Goal: Information Seeking & Learning: Check status

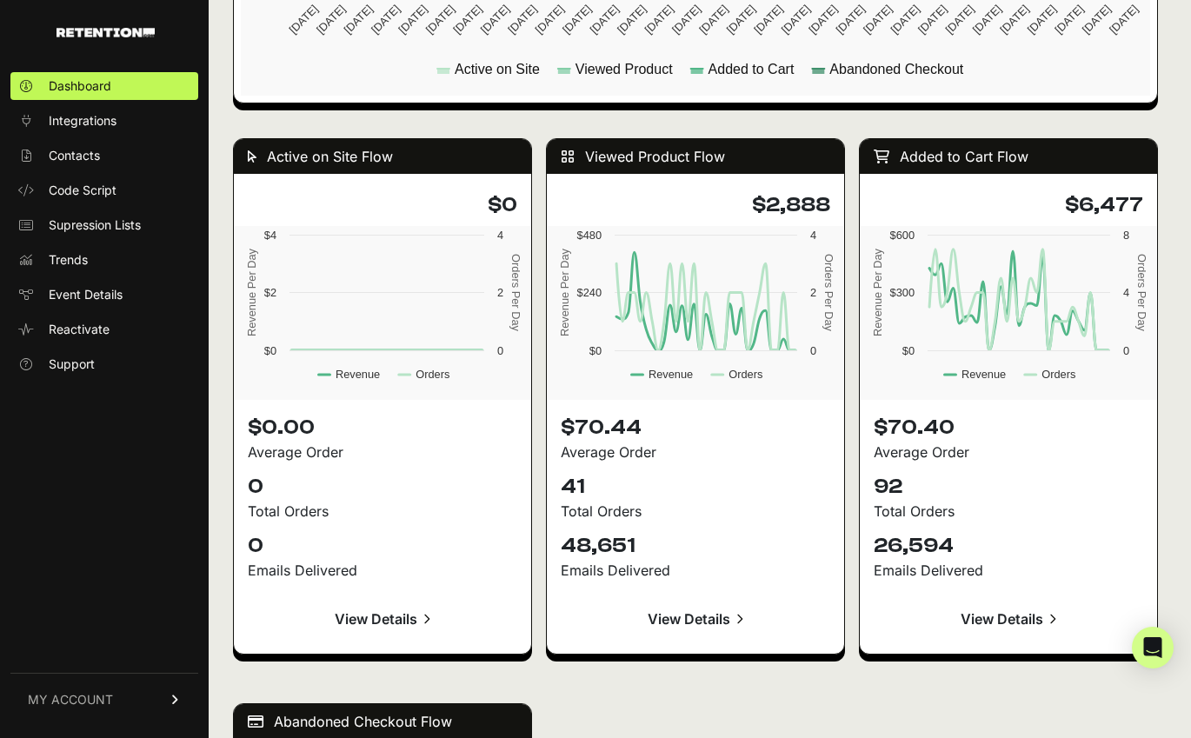
scroll to position [1933, 0]
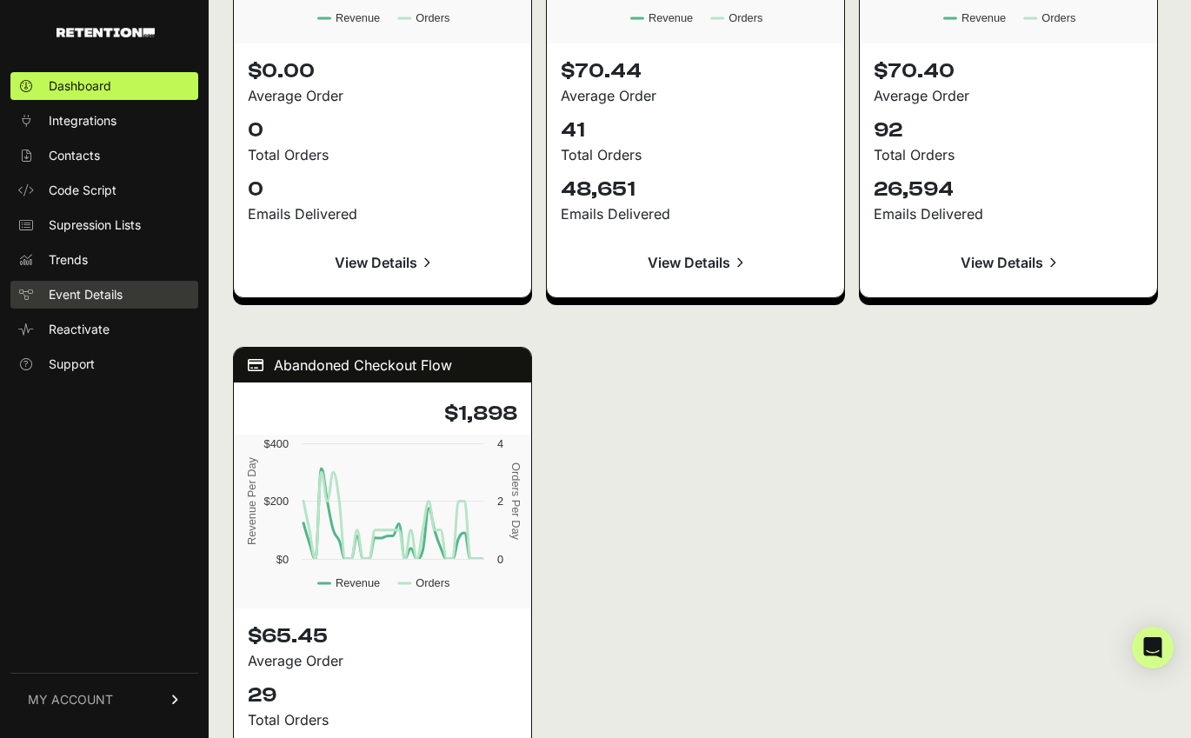
click at [107, 301] on span "Event Details" at bounding box center [86, 294] width 74 height 17
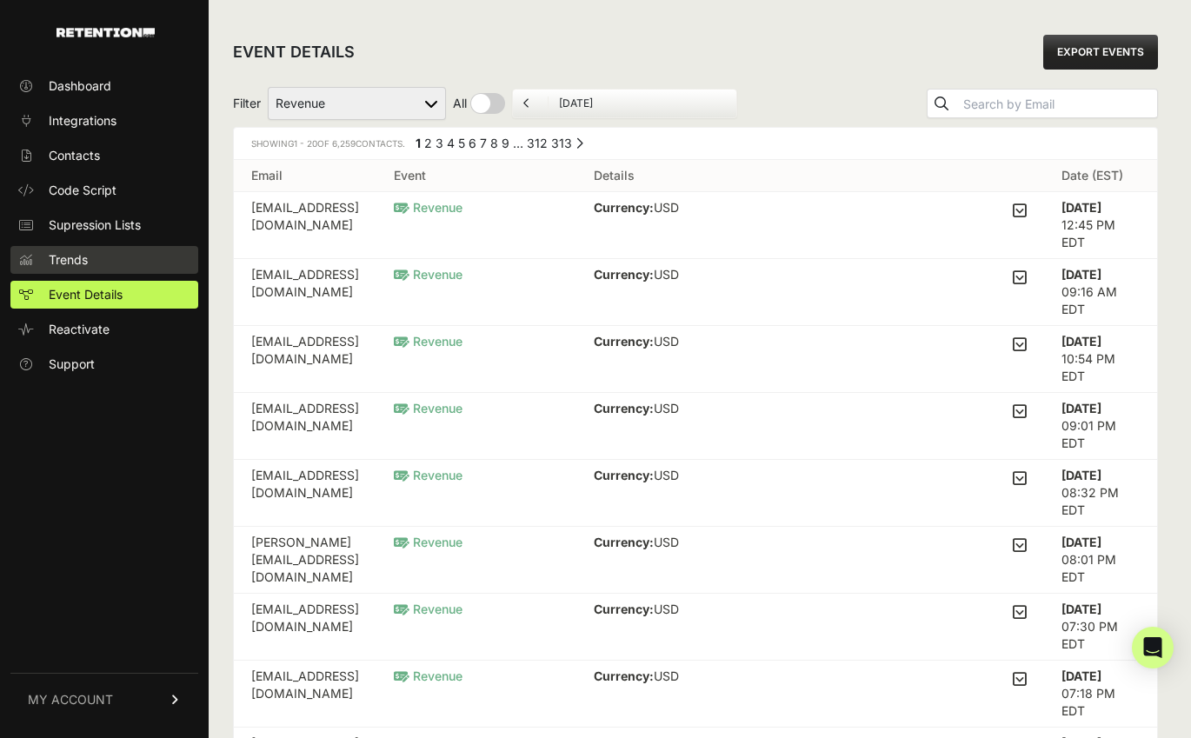
click at [73, 246] on link "Trends" at bounding box center [104, 260] width 188 height 28
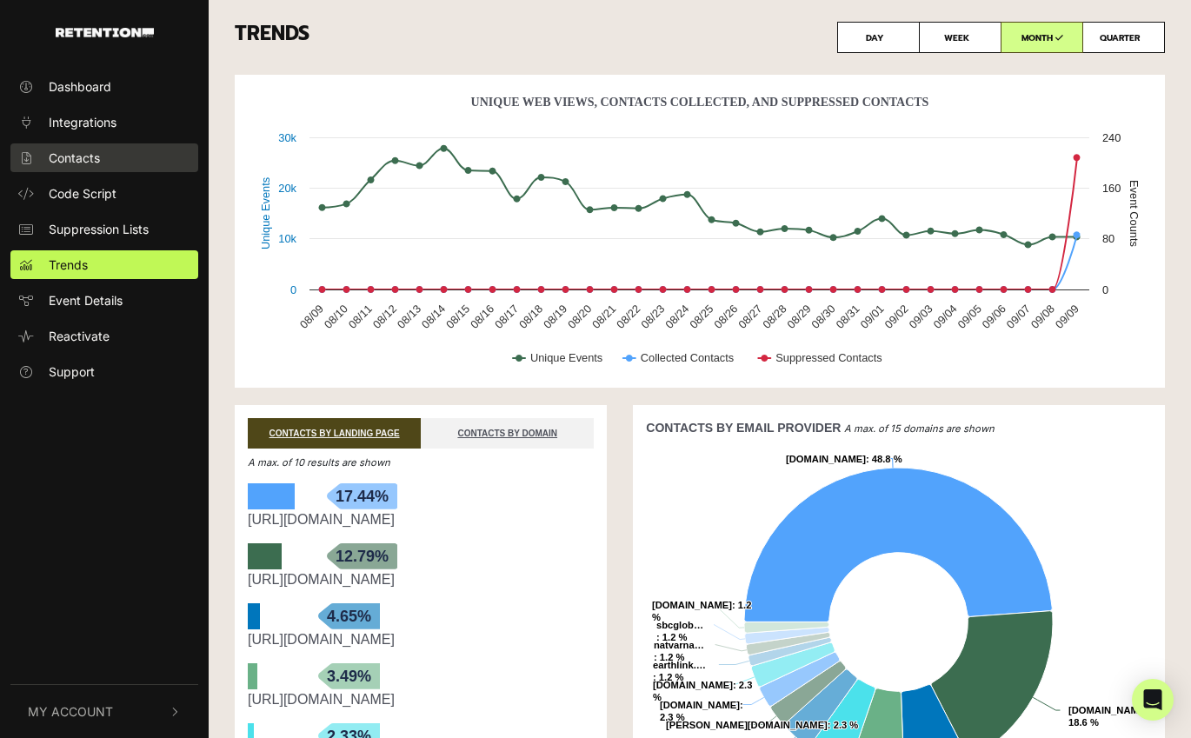
click at [82, 144] on link "Contacts" at bounding box center [104, 157] width 188 height 29
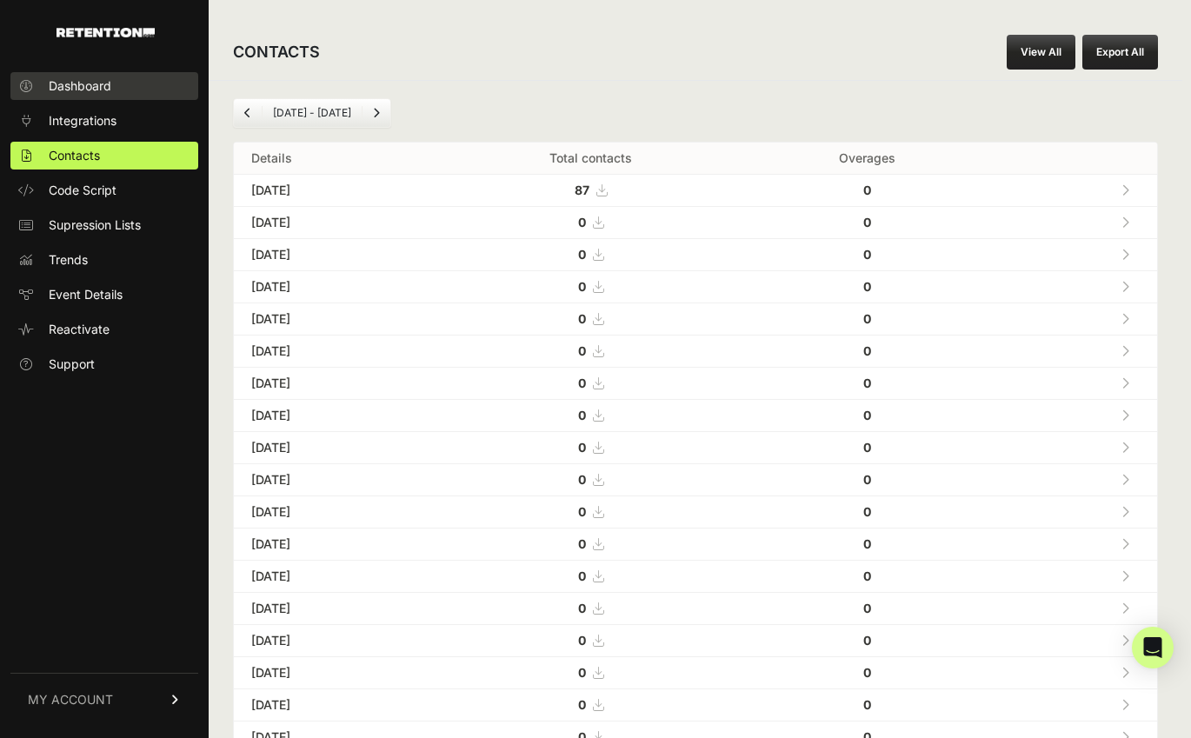
click at [83, 91] on span "Dashboard" at bounding box center [80, 85] width 63 height 17
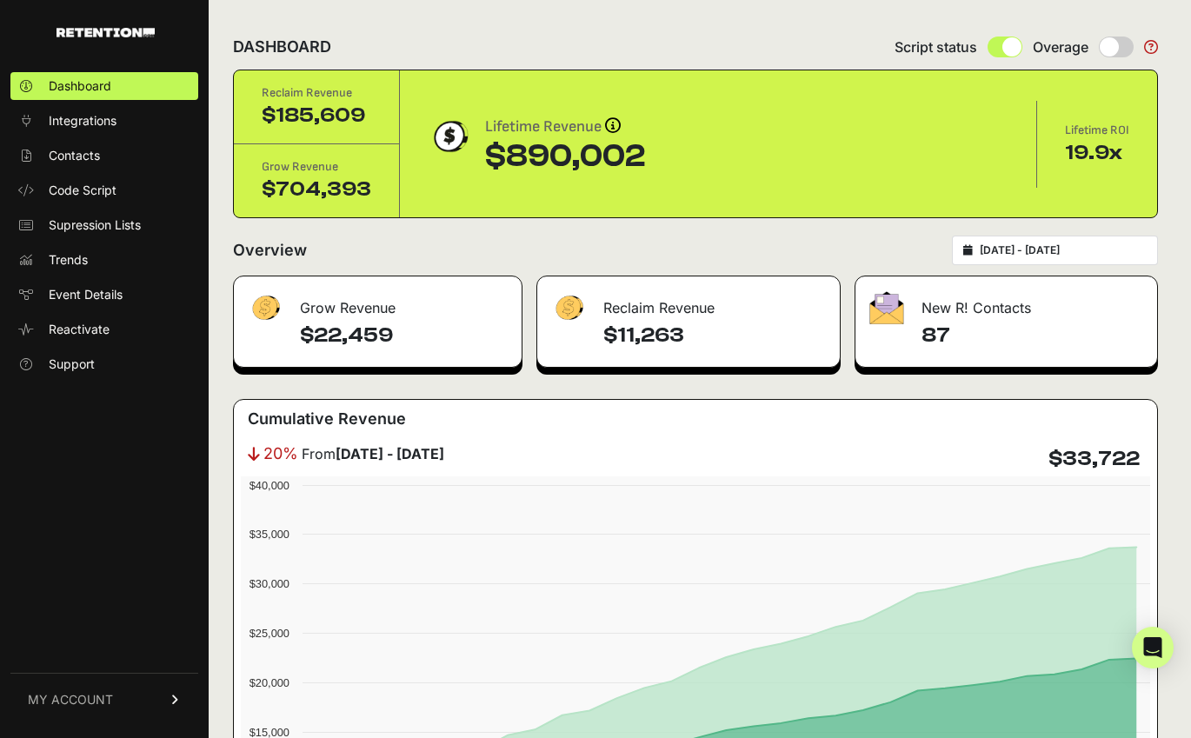
type input "[DATE]"
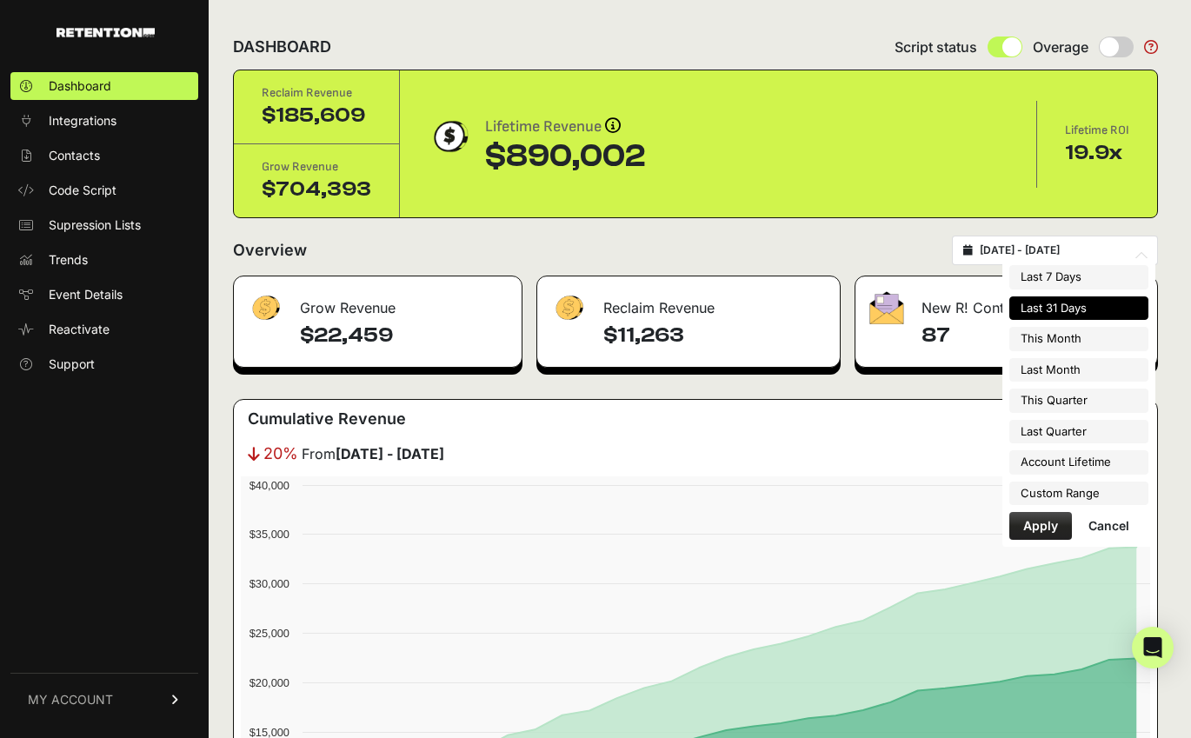
click at [1015, 249] on input "[DATE] - [DATE]" at bounding box center [1062, 250] width 167 height 14
type input "2025-09-01"
type input "2025-09-30"
type input "2025-08-01"
type input "2025-08-31"
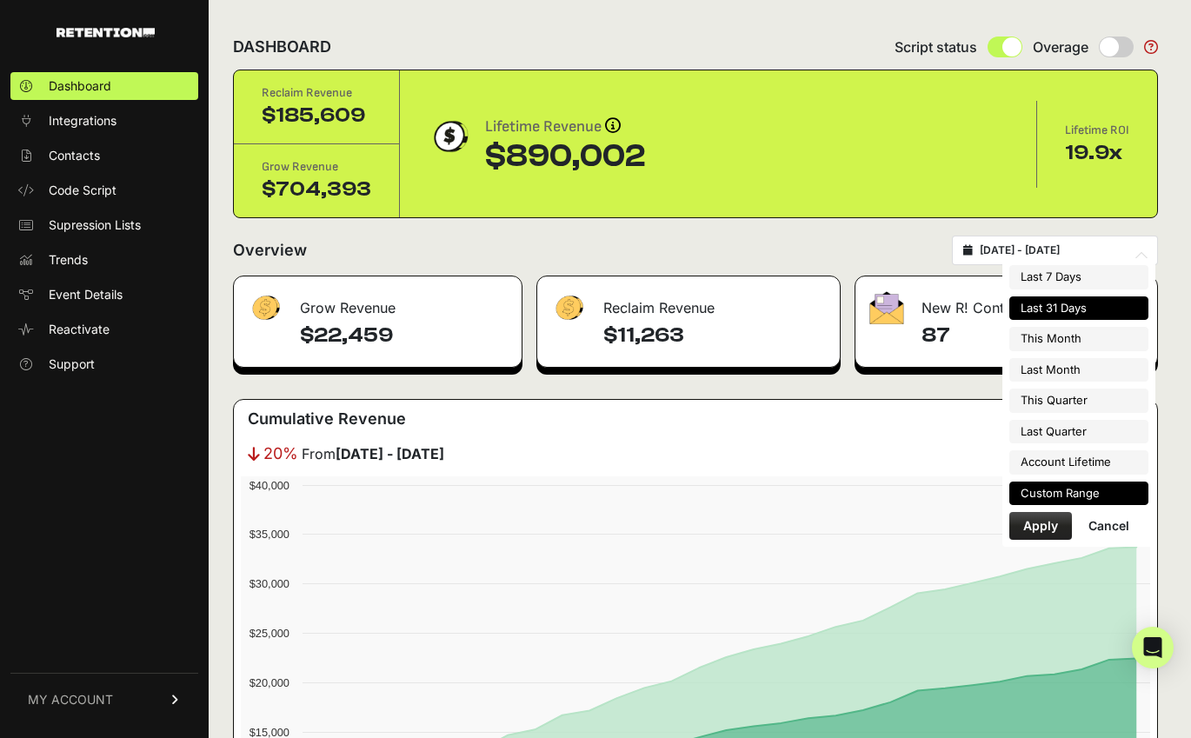
type input "2025-07-01"
type input "2025-09-30"
type input "2025-04-01"
type input "2025-06-30"
type input "2023-02-13"
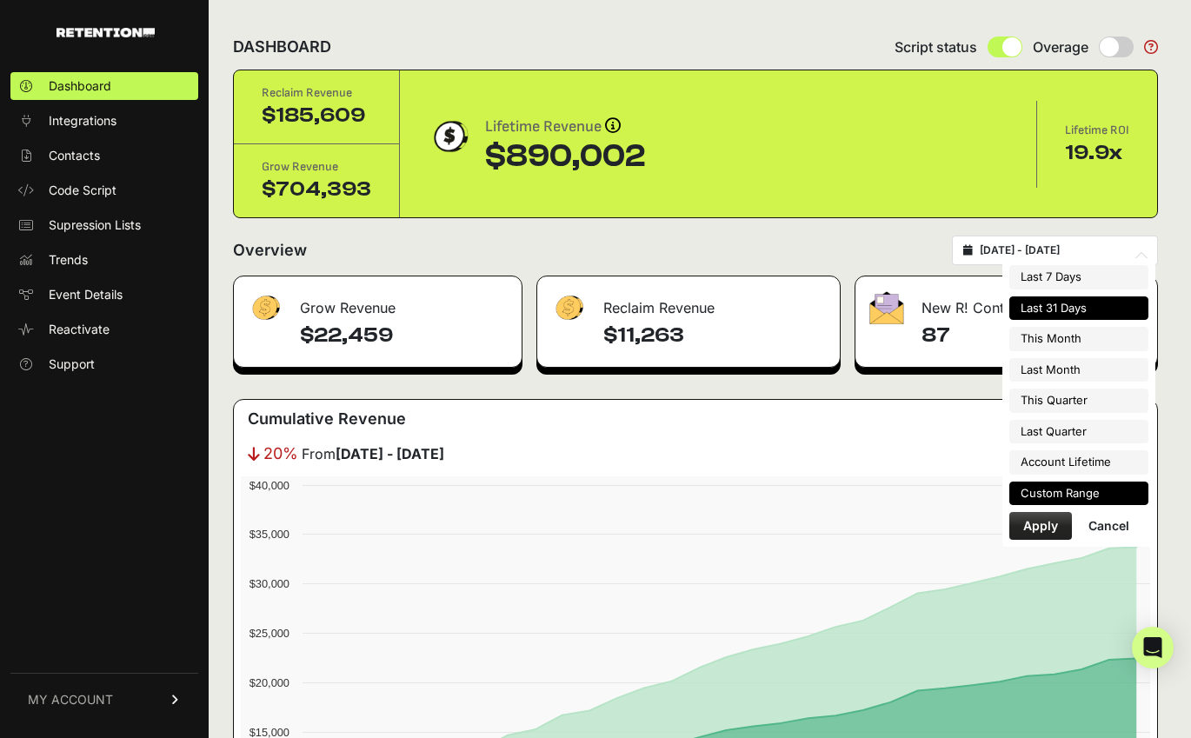
type input "[DATE]"
click at [1055, 501] on li "Custom Range" at bounding box center [1078, 493] width 139 height 24
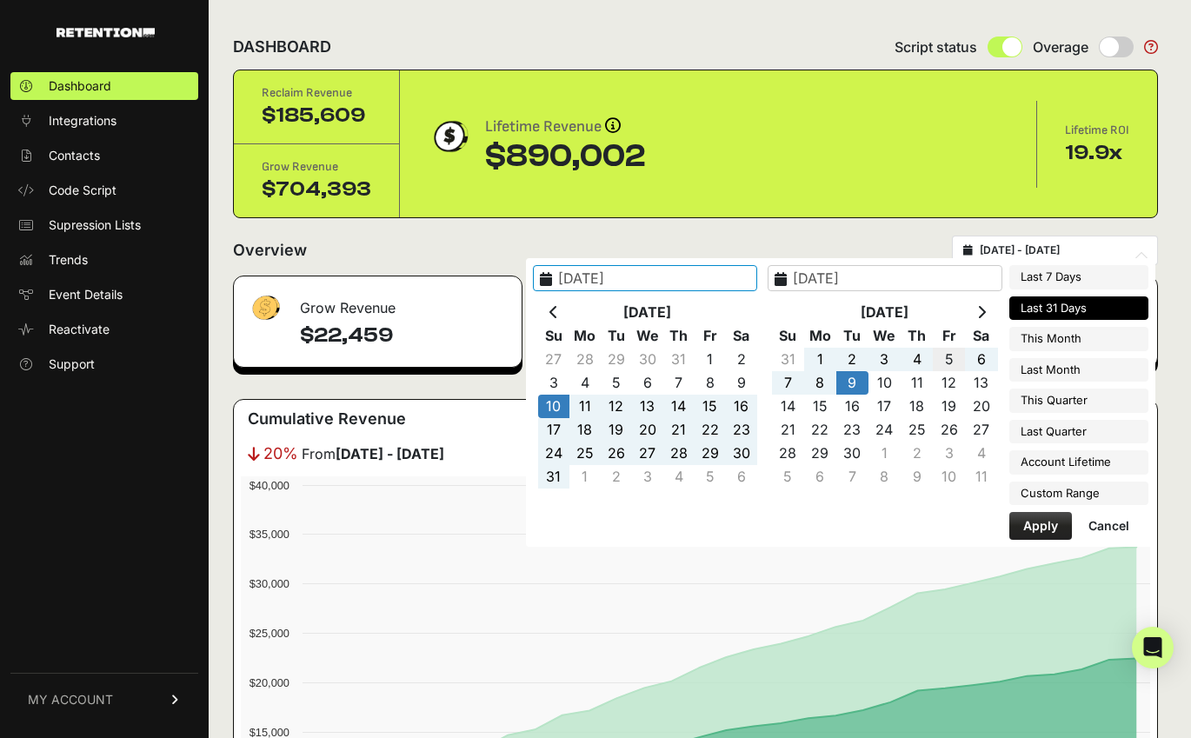
type input "2025-04-01"
type input "2025-06-30"
type input "2025-08-10"
type input "[DATE]"
type input "2025-09-10"
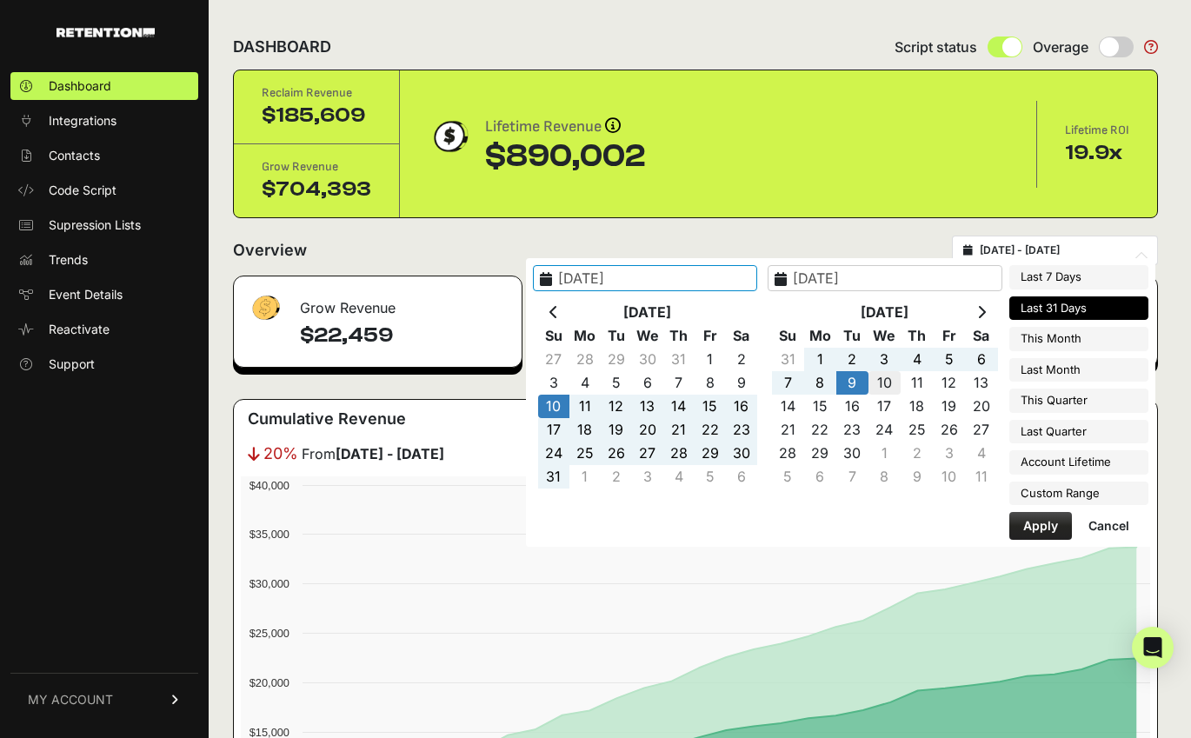
type input "[DATE]"
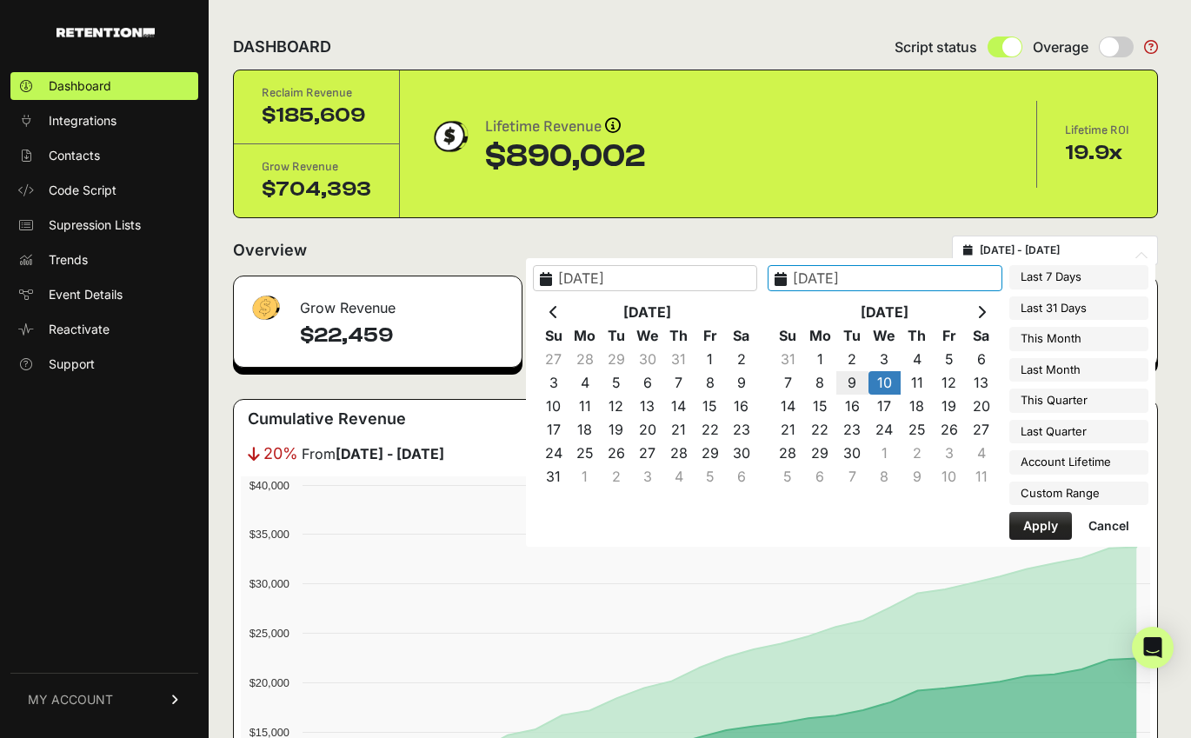
type input "[DATE]"
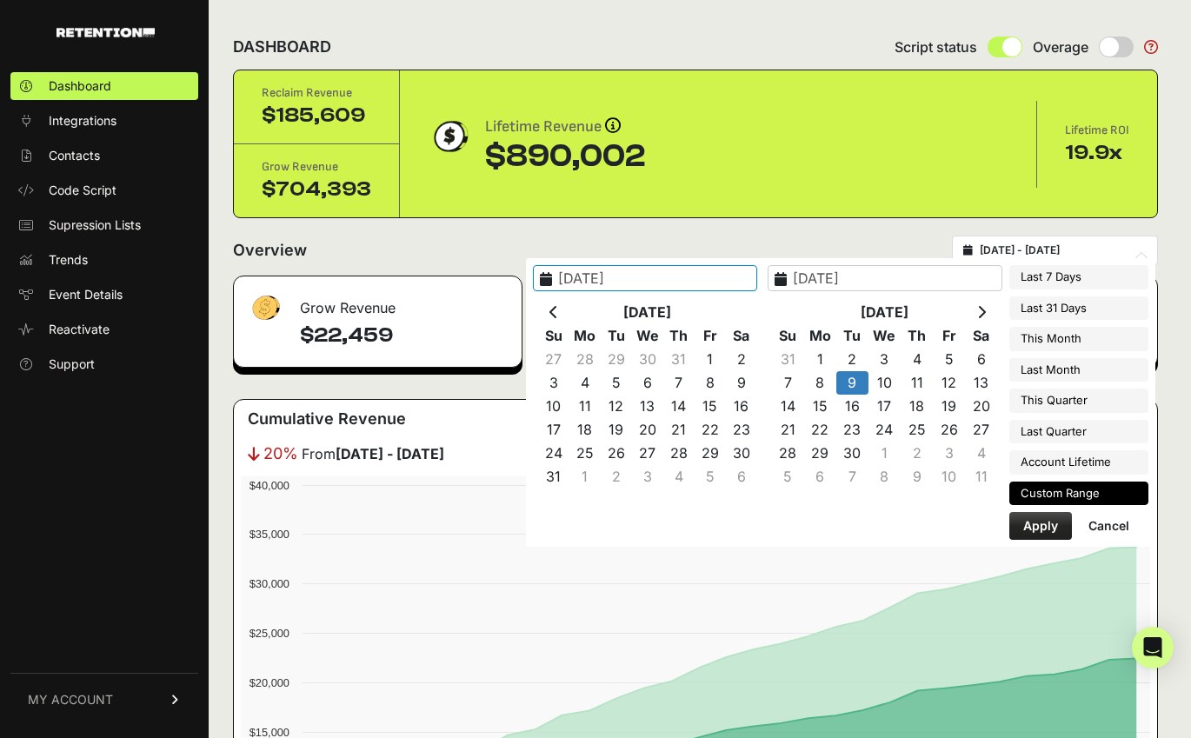
type input "[DATE]"
click at [1046, 524] on button "Apply" at bounding box center [1040, 526] width 63 height 28
type input "[DATE] - [DATE]"
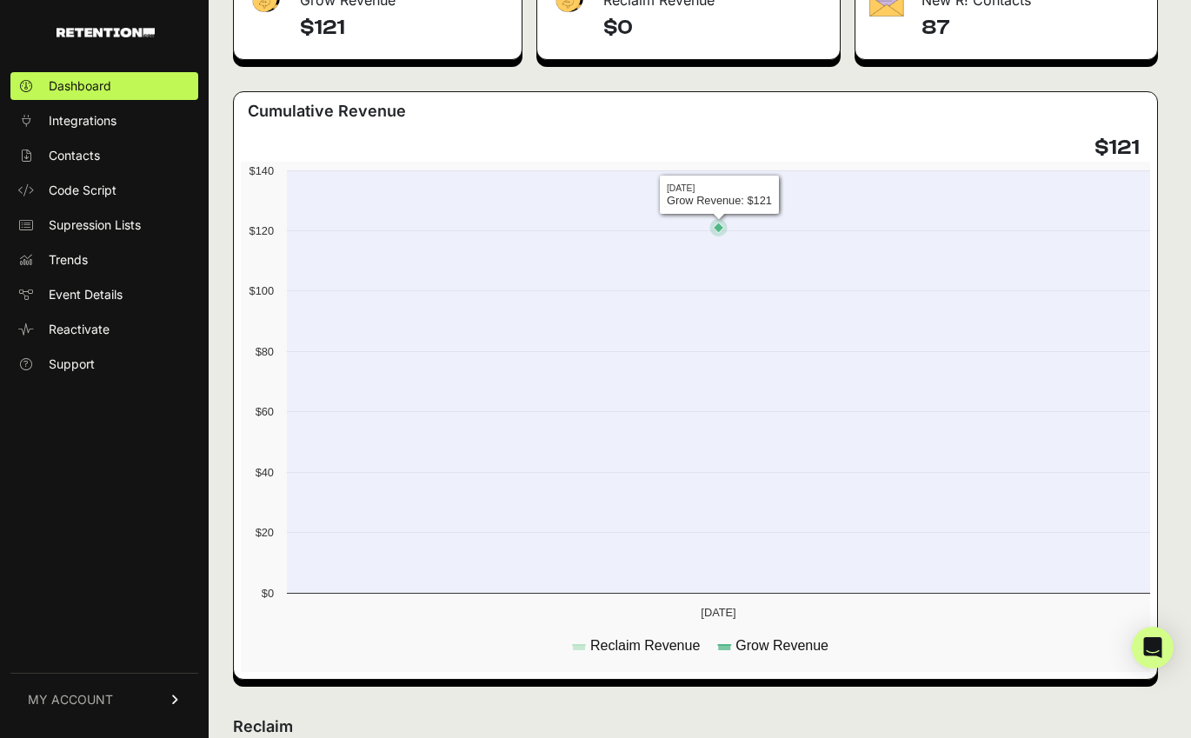
scroll to position [335, 0]
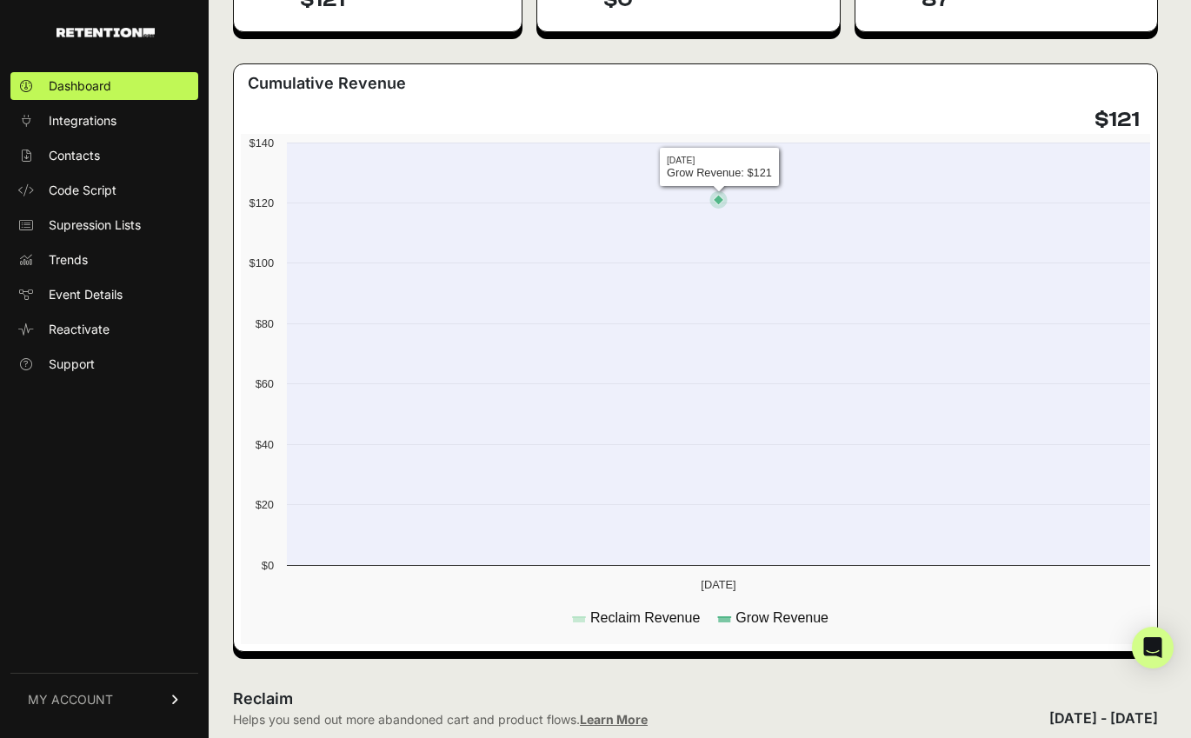
click at [721, 201] on icon at bounding box center [718, 200] width 10 height 10
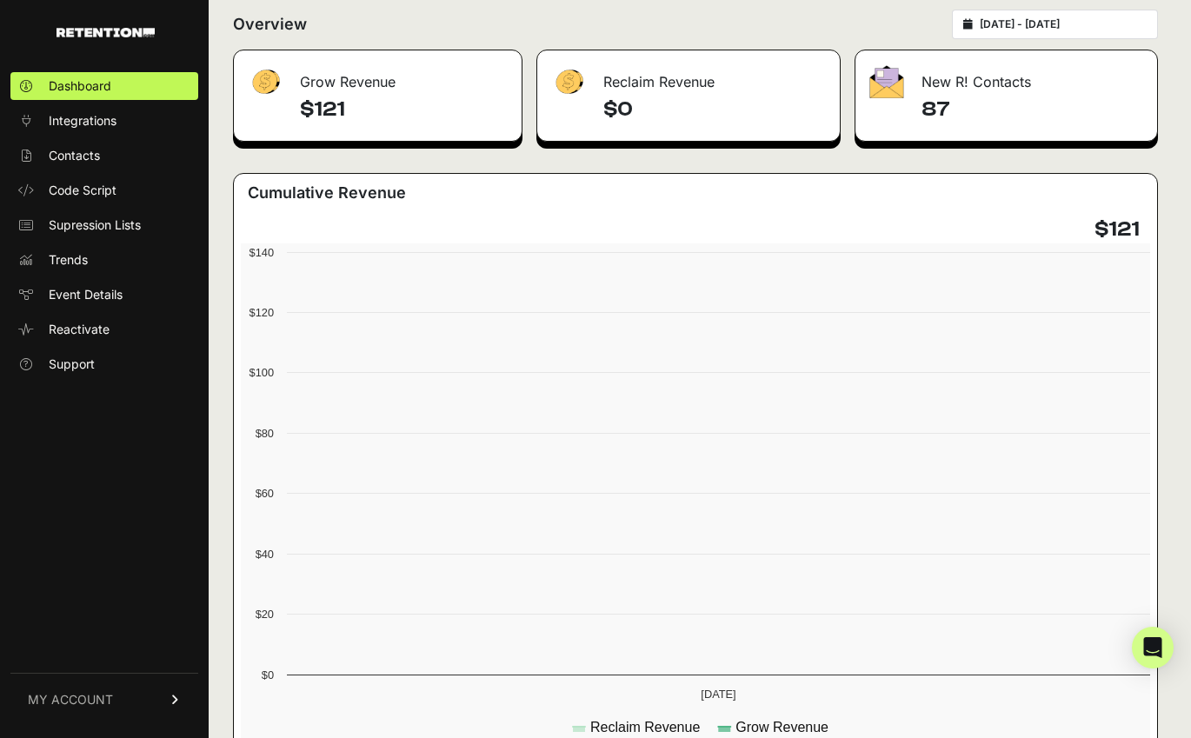
scroll to position [215, 0]
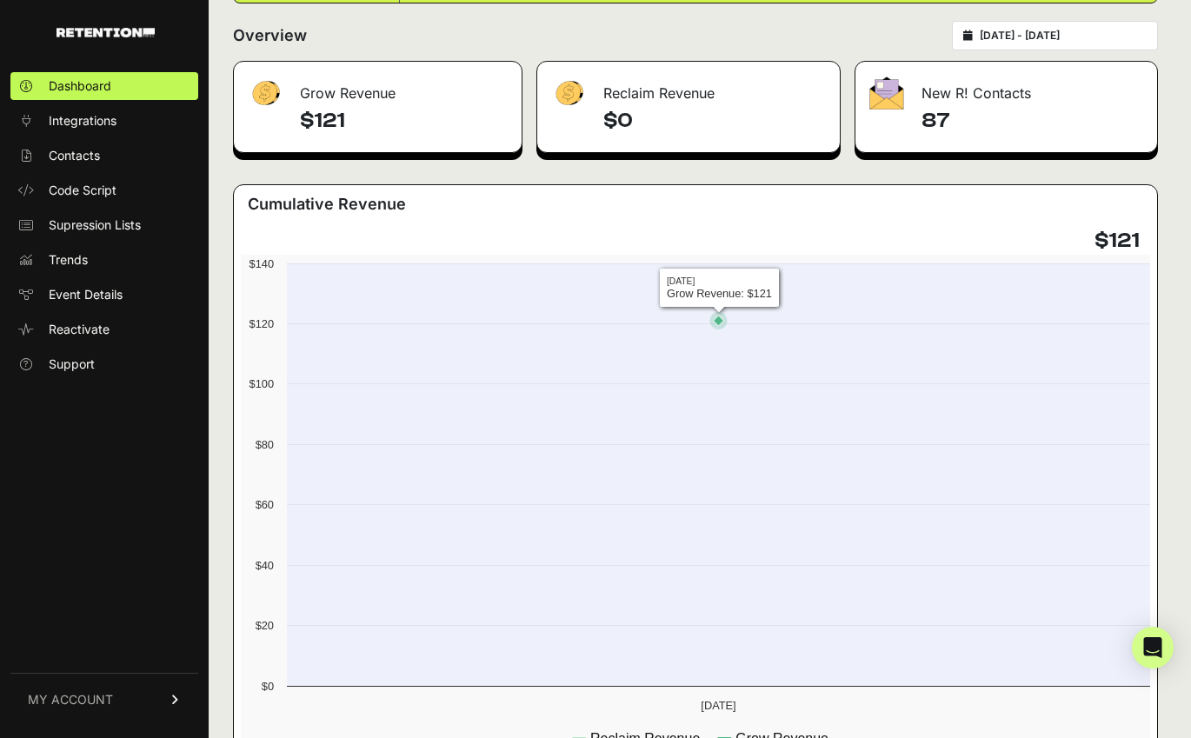
click at [717, 318] on icon at bounding box center [718, 320] width 10 height 10
click at [711, 292] on rect at bounding box center [700, 510] width 918 height 510
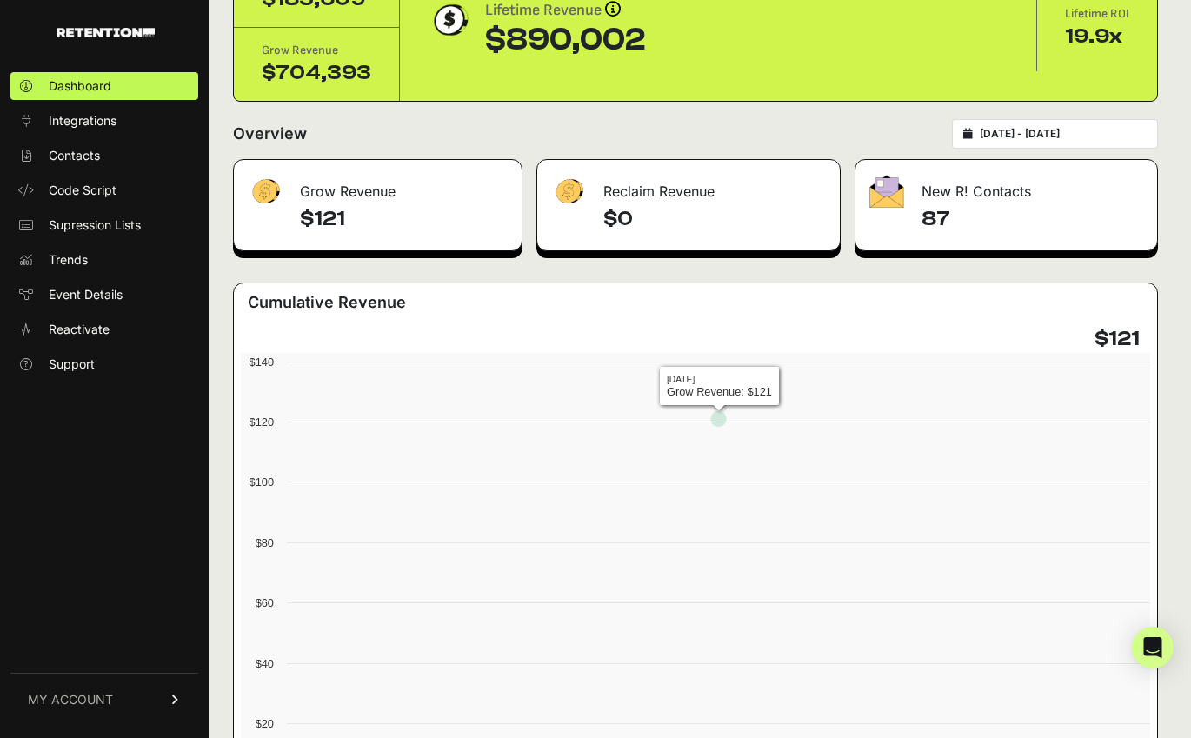
scroll to position [0, 0]
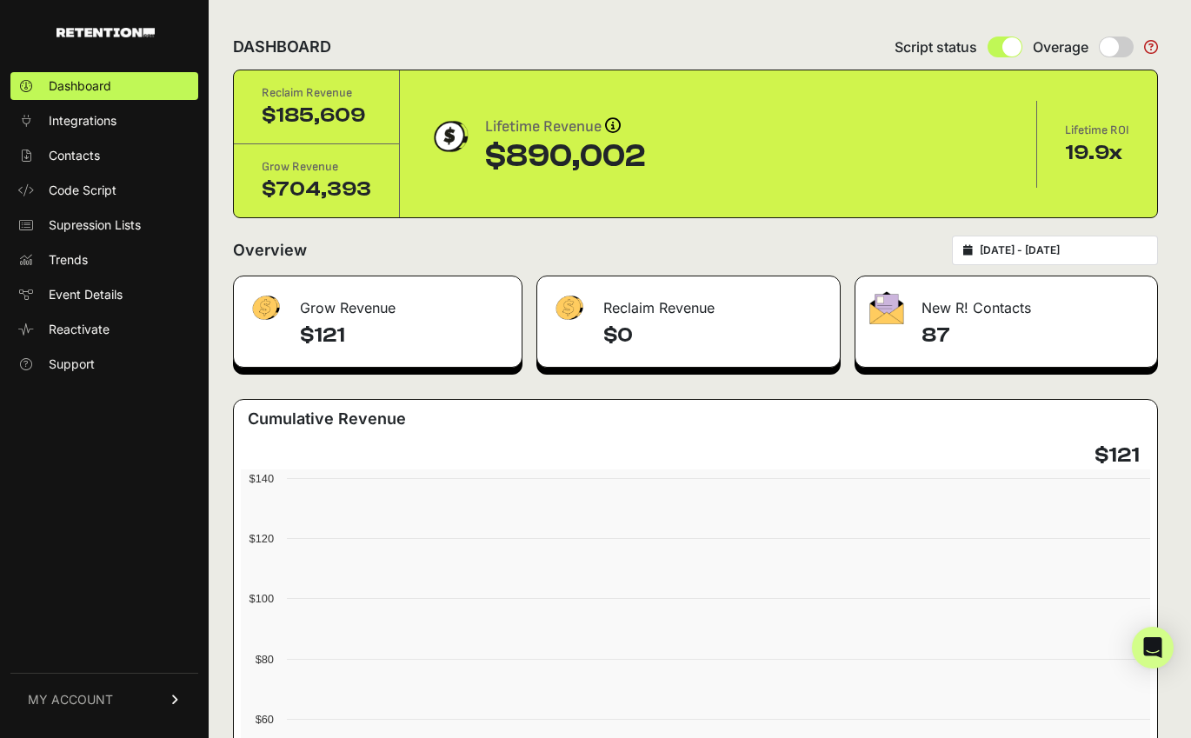
drag, startPoint x: 349, startPoint y: 335, endPoint x: 290, endPoint y: 335, distance: 59.1
click at [290, 335] on div "$121" at bounding box center [378, 344] width 288 height 45
click at [883, 246] on div "Overview [DATE] - [DATE]" at bounding box center [695, 250] width 925 height 30
type input "[DATE]"
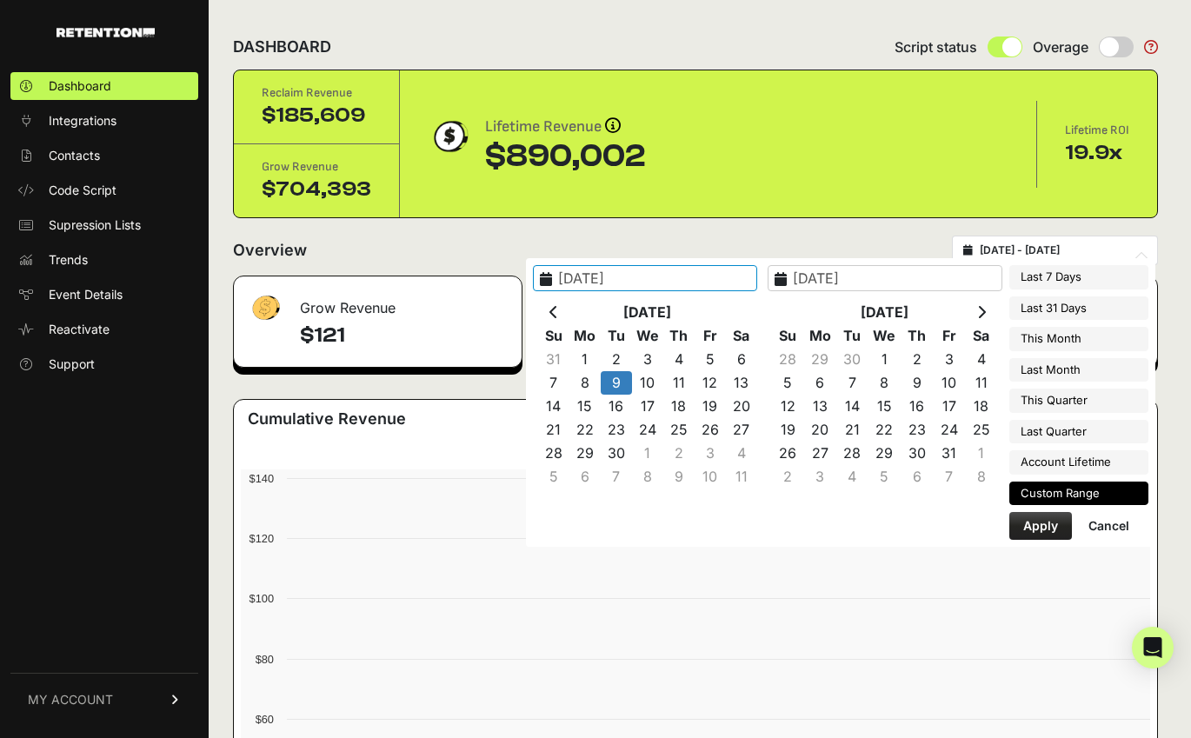
click at [1037, 249] on input "[DATE] - [DATE]" at bounding box center [1062, 250] width 167 height 14
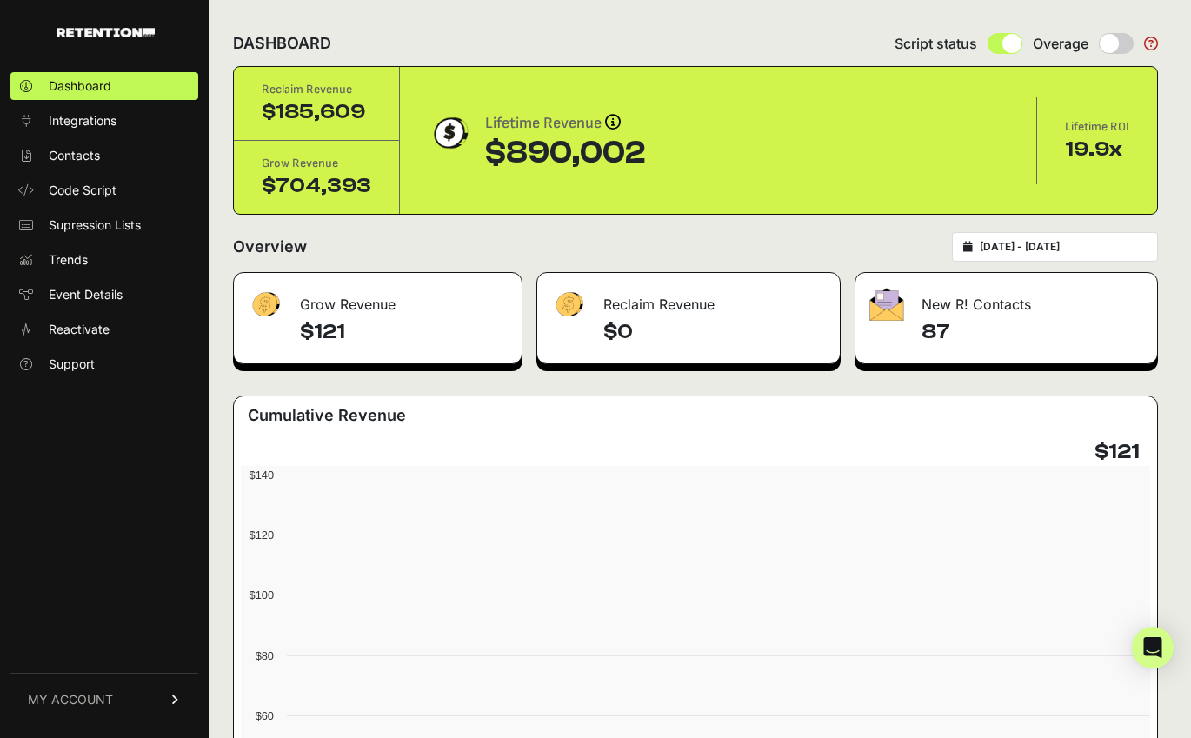
scroll to position [200, 0]
